Goal: Task Accomplishment & Management: Manage account settings

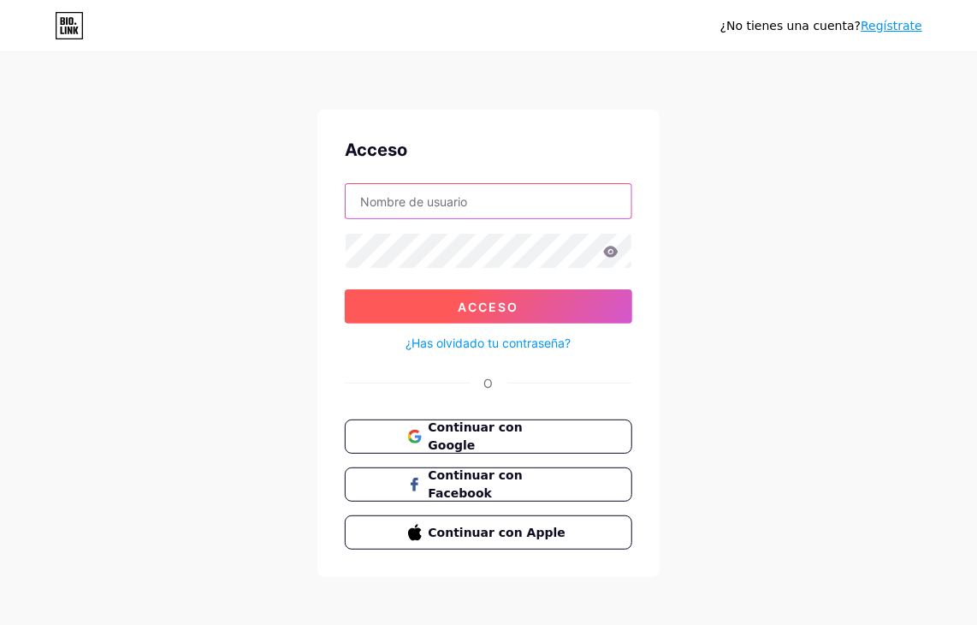
type input "[EMAIL_ADDRESS][DOMAIN_NAME]"
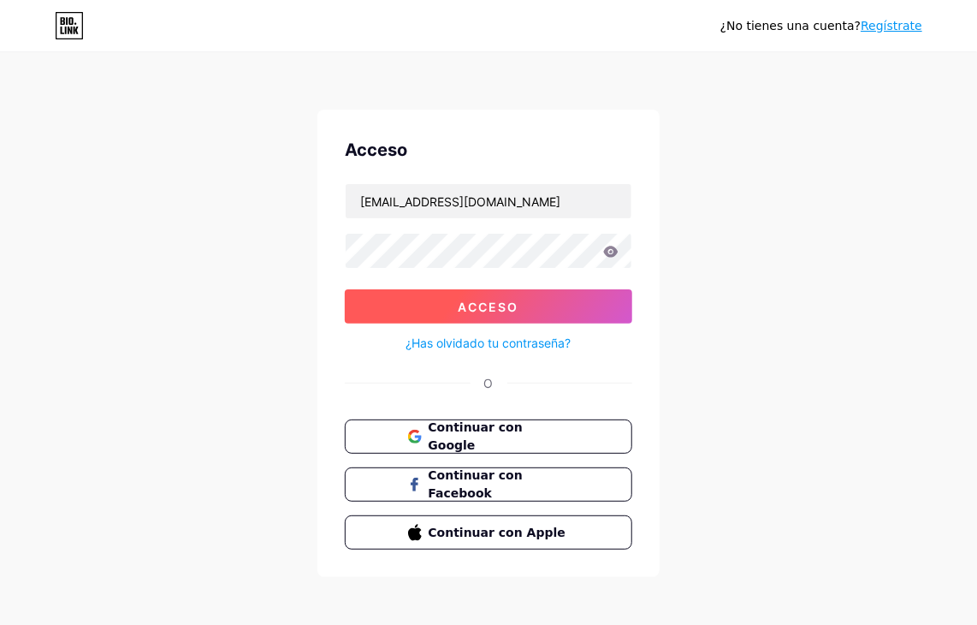
click at [496, 301] on font "Acceso" at bounding box center [489, 307] width 61 height 15
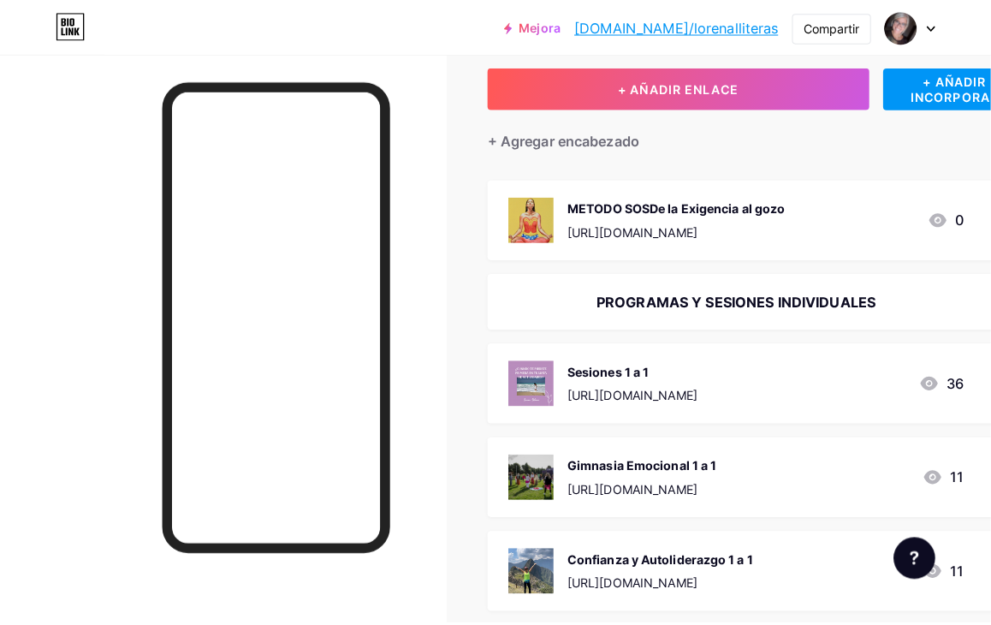
scroll to position [86, 0]
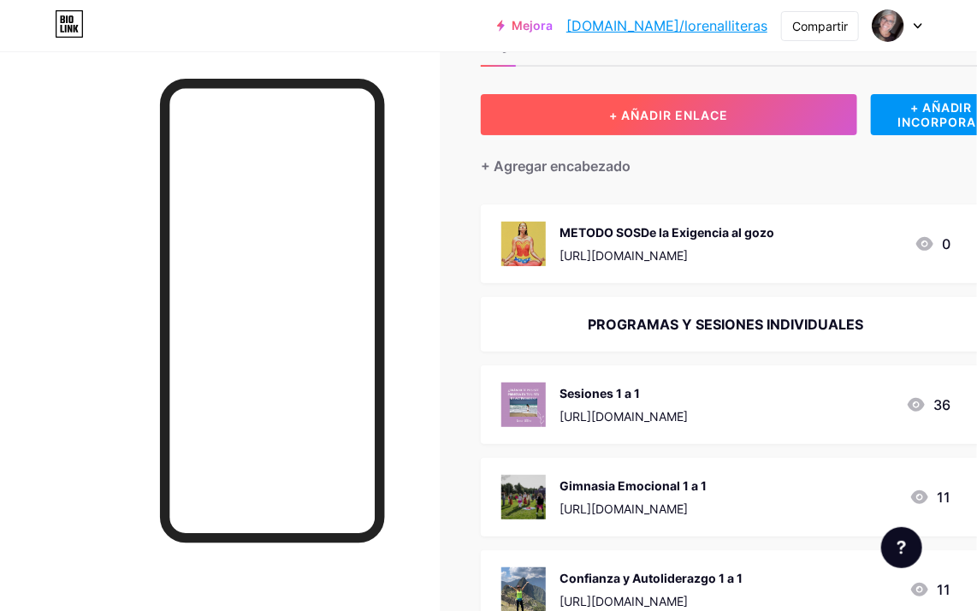
click at [681, 116] on font "+ AÑADIR ENLACE" at bounding box center [668, 115] width 119 height 15
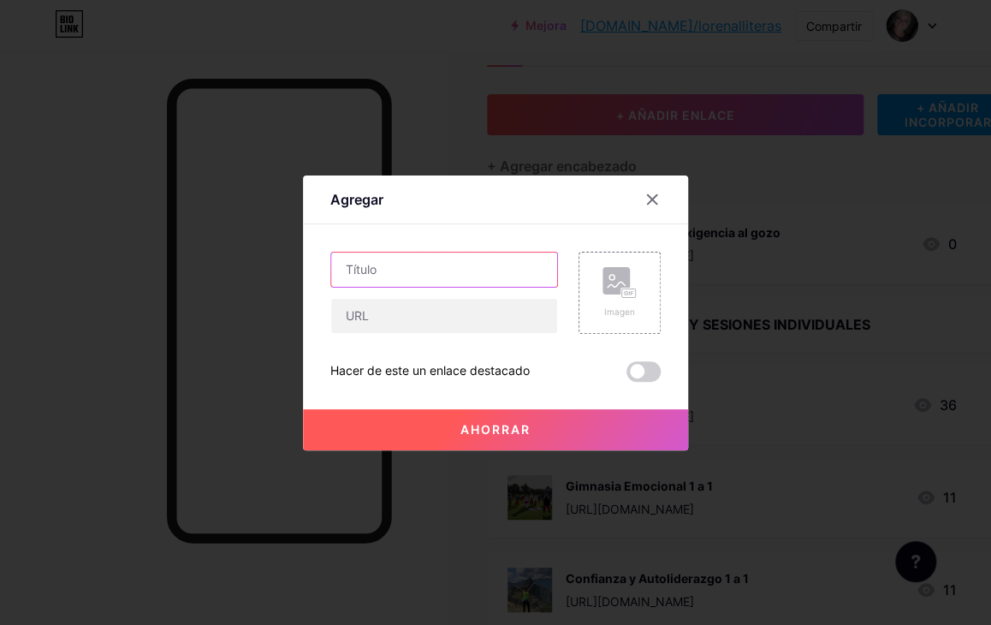
click at [405, 268] on input "text" at bounding box center [444, 269] width 226 height 34
type input "Unirte a mi canal de telegram"
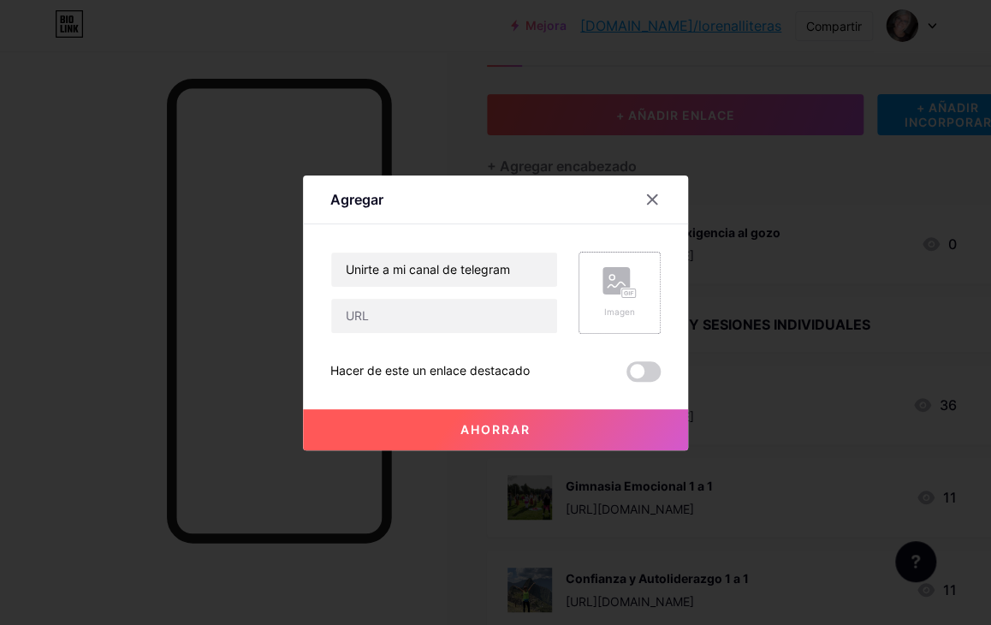
click at [605, 306] on font "Imagen" at bounding box center [619, 311] width 31 height 10
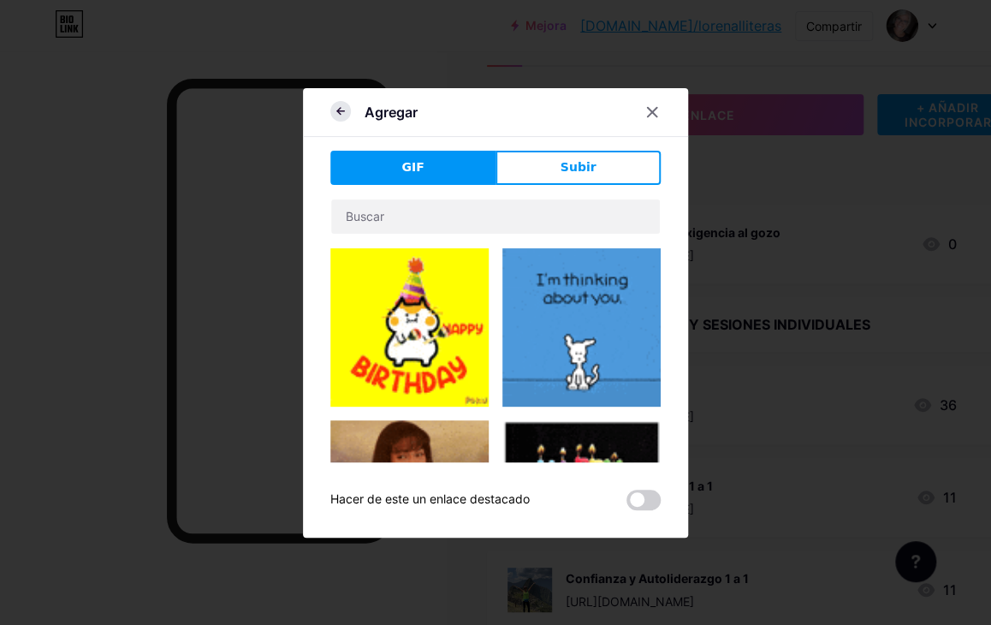
click at [342, 112] on icon at bounding box center [340, 111] width 21 height 21
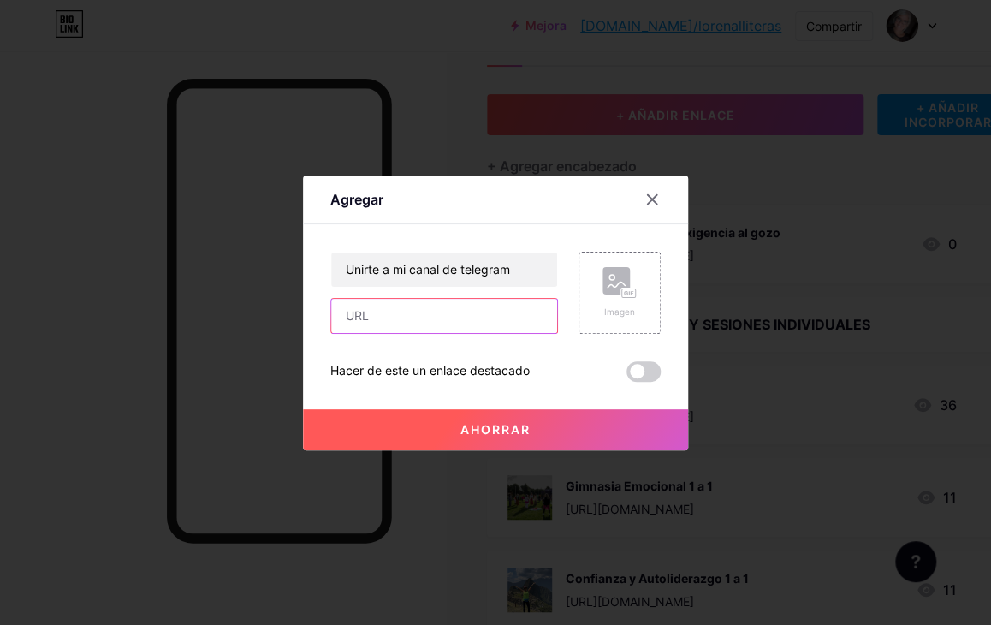
click at [431, 316] on input "text" at bounding box center [444, 316] width 226 height 34
